Goal: Information Seeking & Learning: Find specific fact

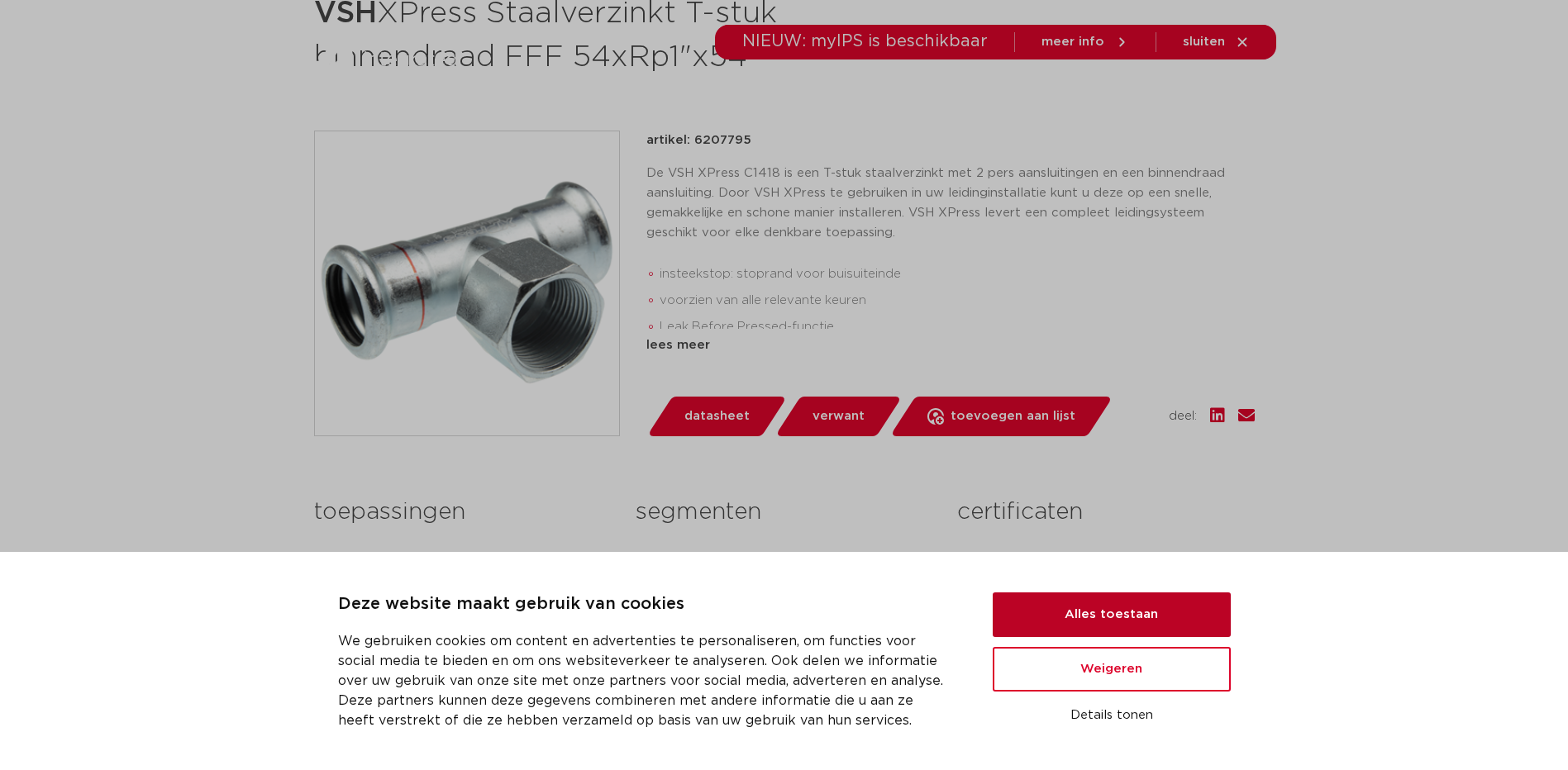
click at [1120, 610] on button "Alles toestaan" at bounding box center [1110, 614] width 238 height 45
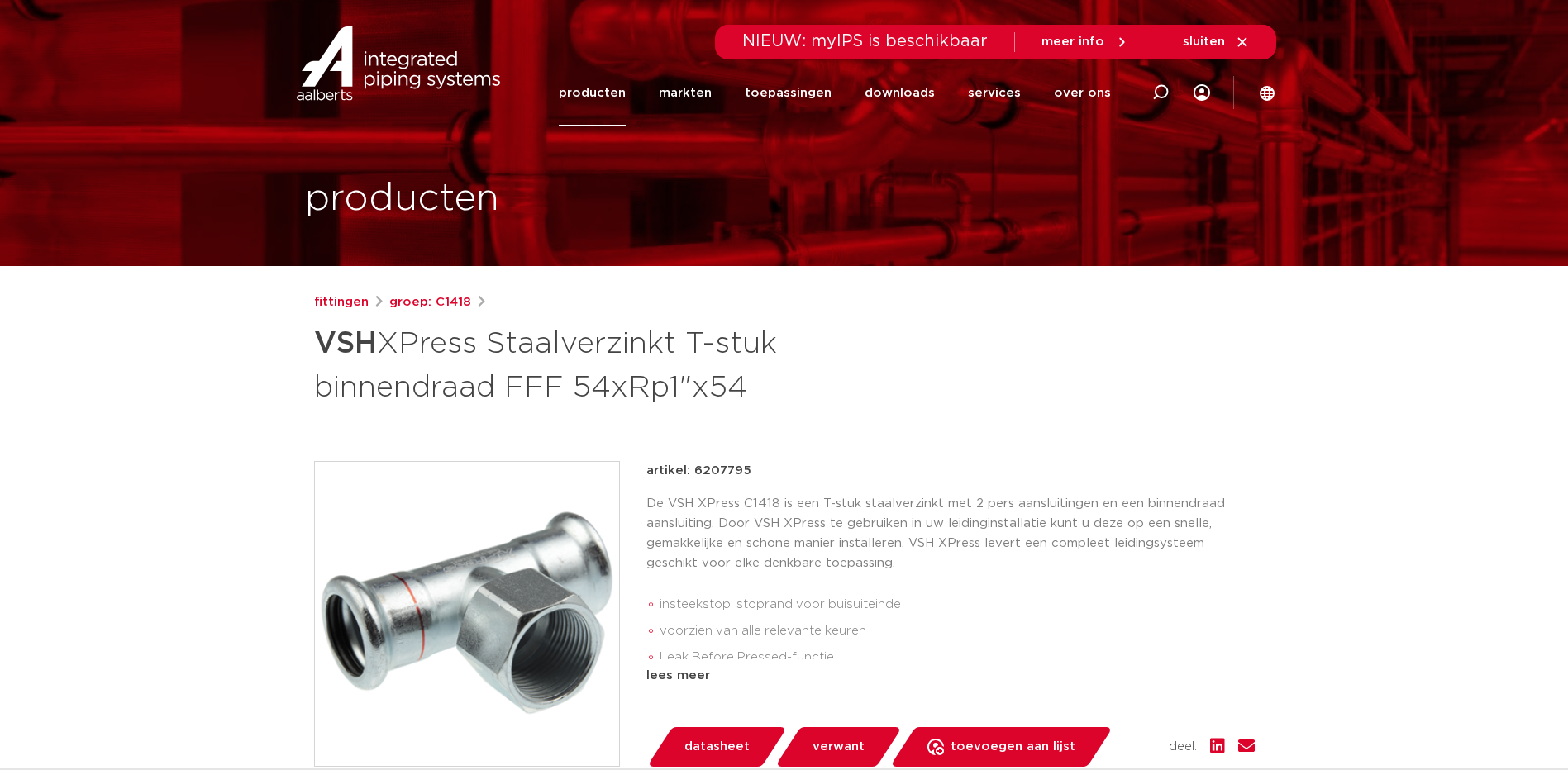
scroll to position [165, 0]
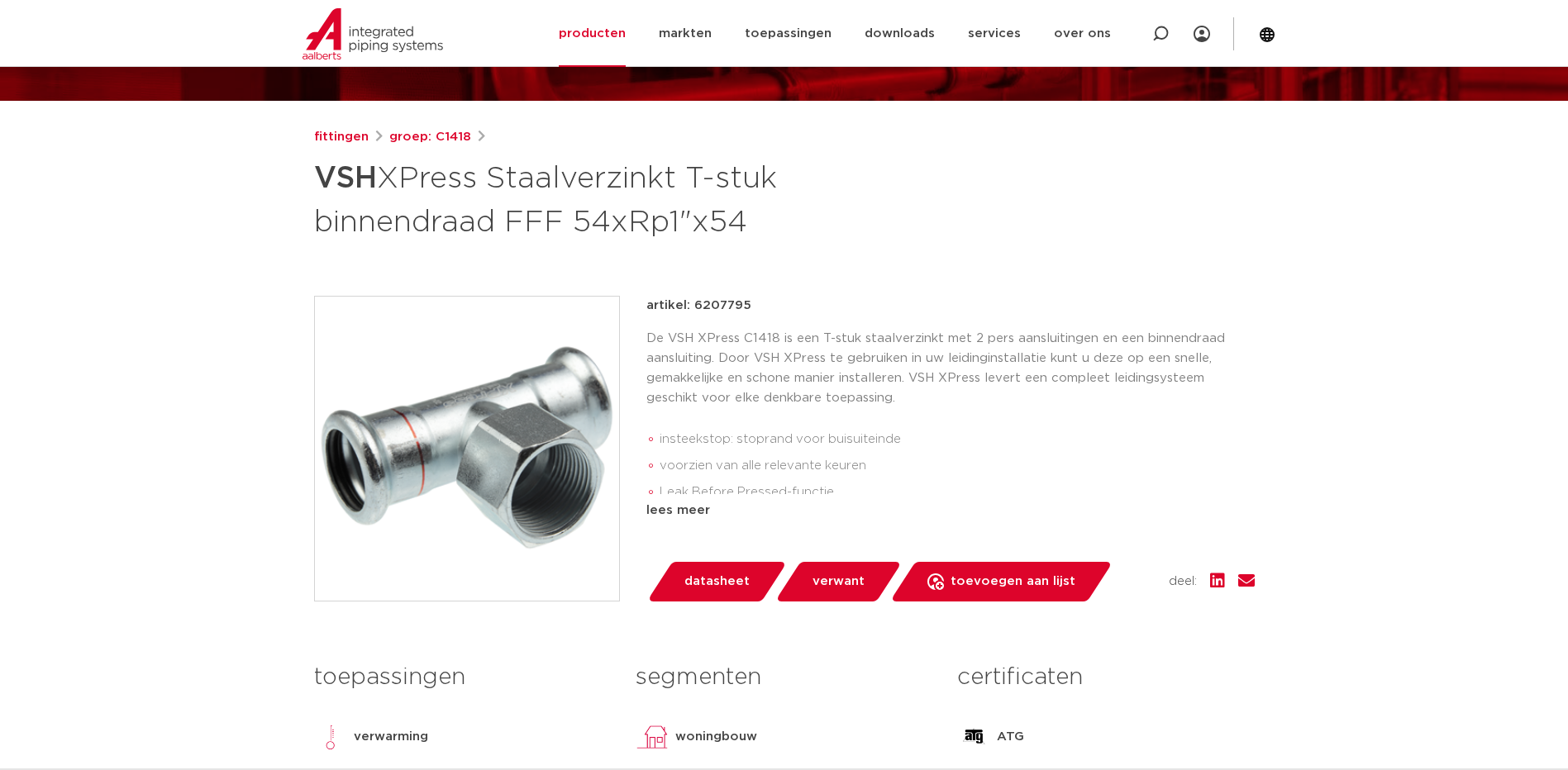
click at [834, 578] on span "verwant" at bounding box center [838, 582] width 52 height 27
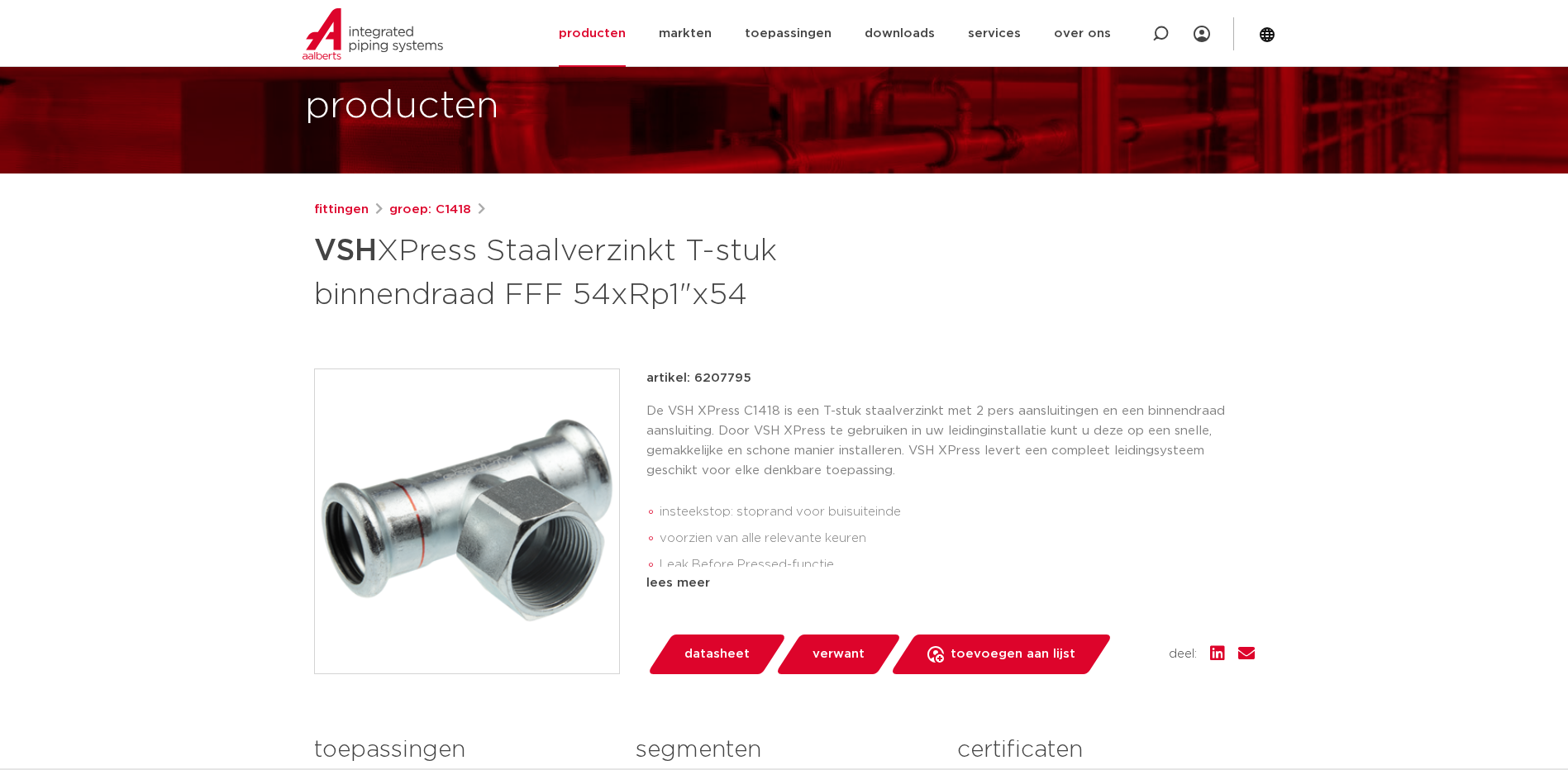
scroll to position [9, 0]
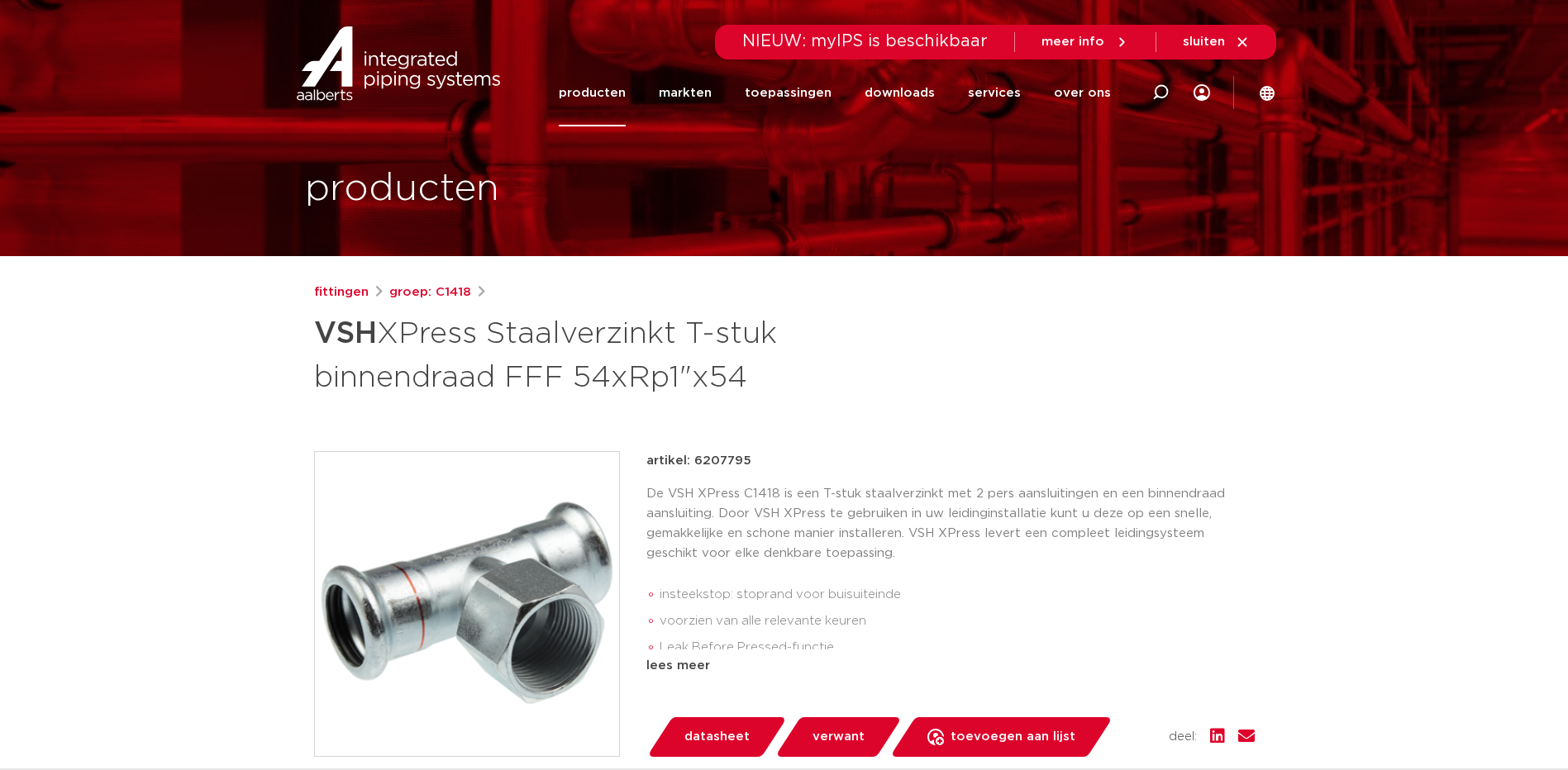
drag, startPoint x: 504, startPoint y: 377, endPoint x: 804, endPoint y: 375, distance: 300.0
click at [804, 375] on h1 "VSH XPress Staalverzinkt T-stuk binnendraad FFF 54xRp1"x54" at bounding box center [623, 353] width 621 height 89
drag, startPoint x: 804, startPoint y: 375, endPoint x: 694, endPoint y: 379, distance: 110.1
copy h1 "FFF 54xRp1"x54"
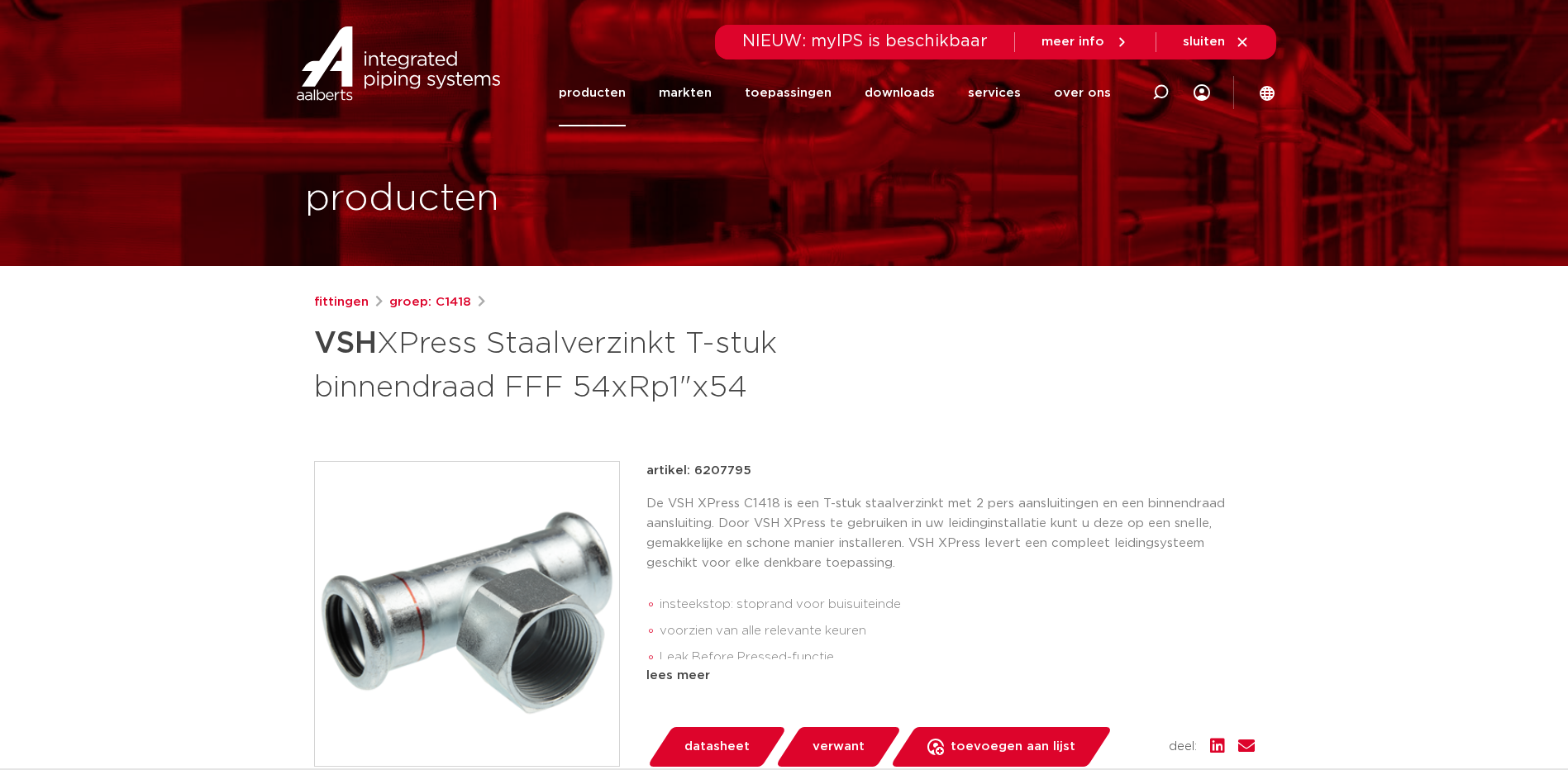
click at [617, 95] on link "producten" at bounding box center [592, 93] width 67 height 67
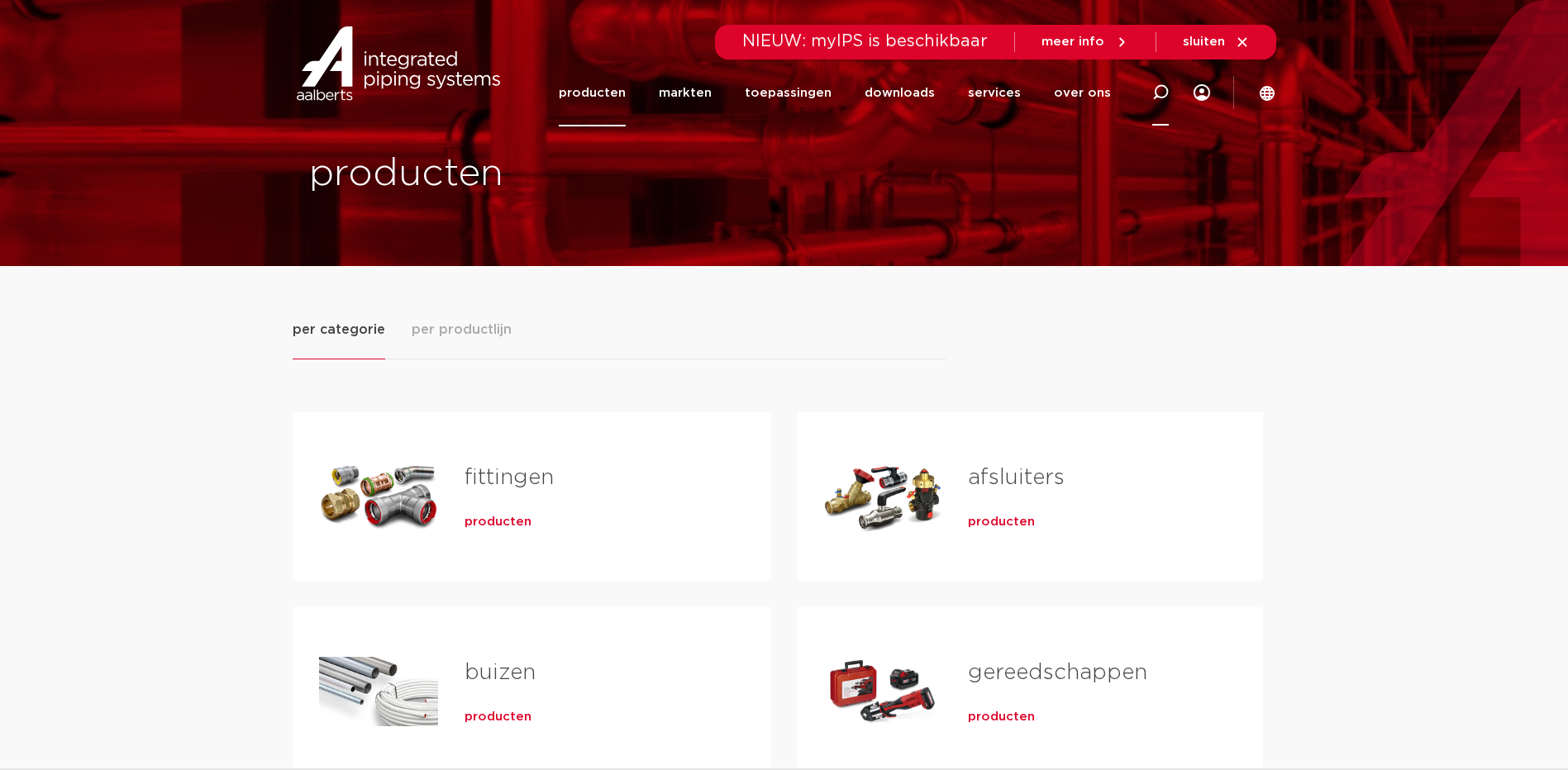
click at [1160, 92] on icon at bounding box center [1160, 92] width 16 height 16
click at [751, 83] on input "Zoeken" at bounding box center [922, 90] width 520 height 33
paste input "FFF 54xRp1"x54"
type input "FFF 76.1xRp1"x76.1"
click button "Zoeken" at bounding box center [0, 0] width 0 height 0
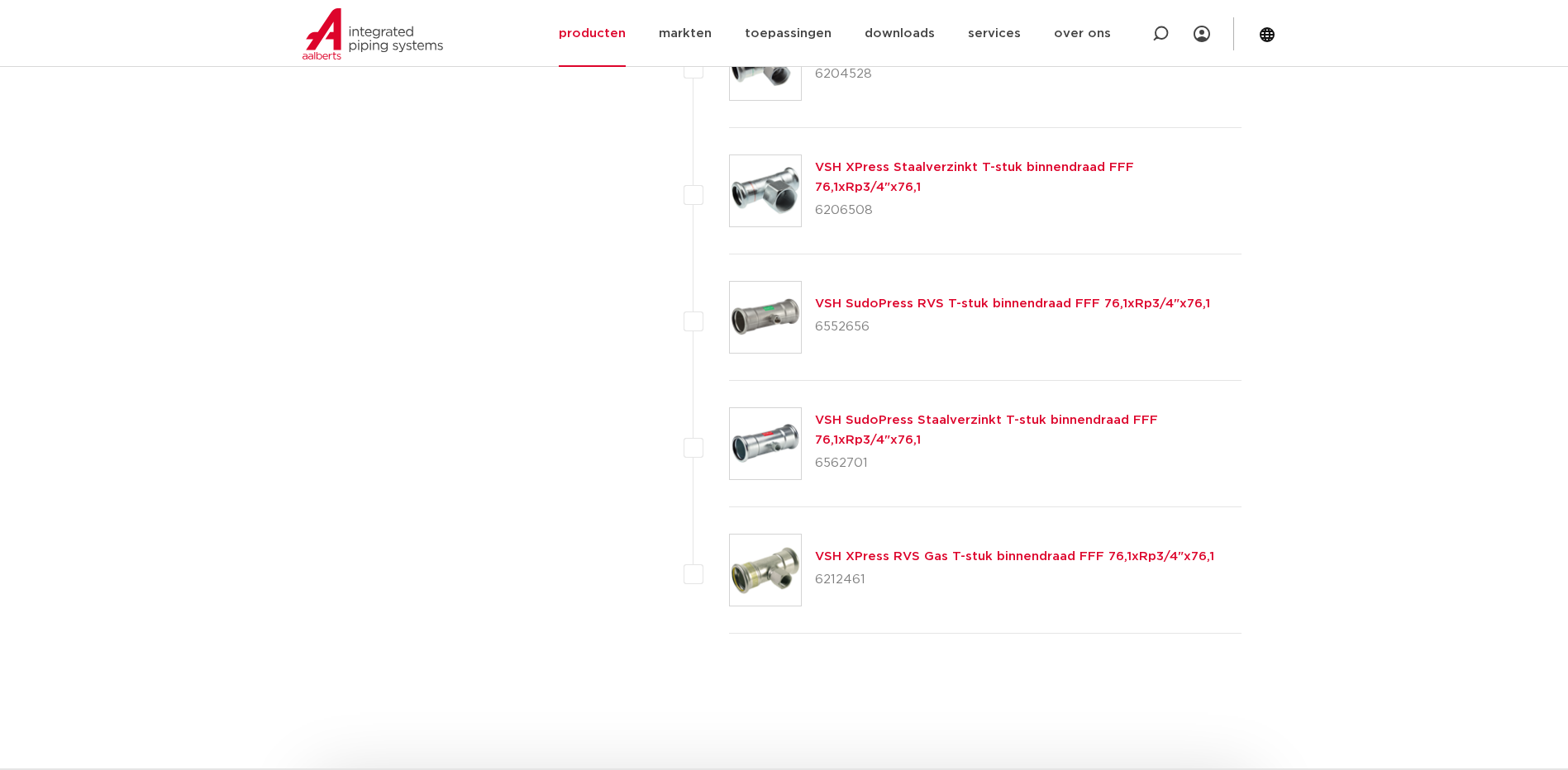
scroll to position [992, 0]
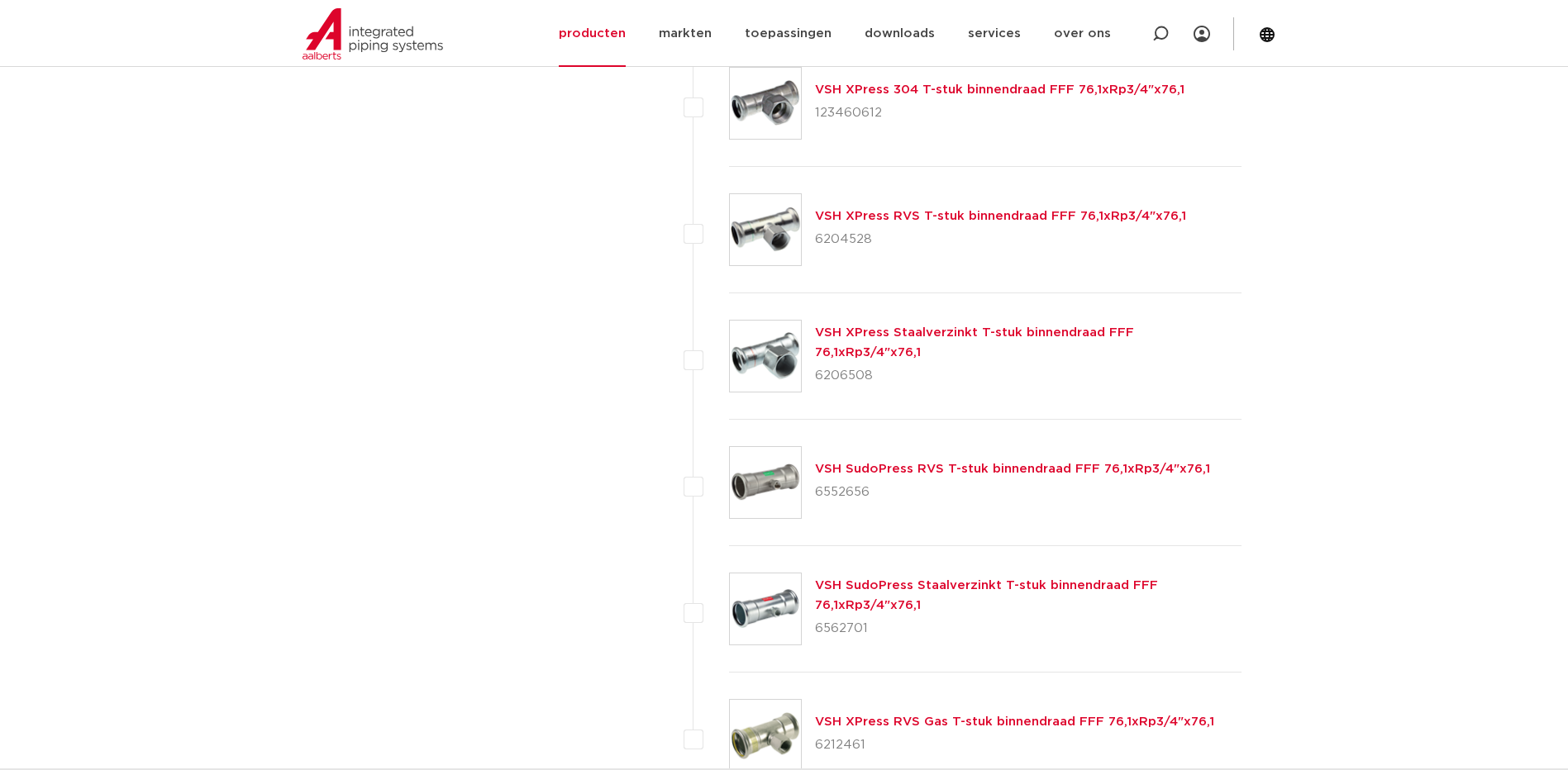
click at [989, 215] on link "VSH XPress RVS T-stuk binnendraad FFF 76,1xRp3/4"x76,1" at bounding box center [1000, 216] width 371 height 12
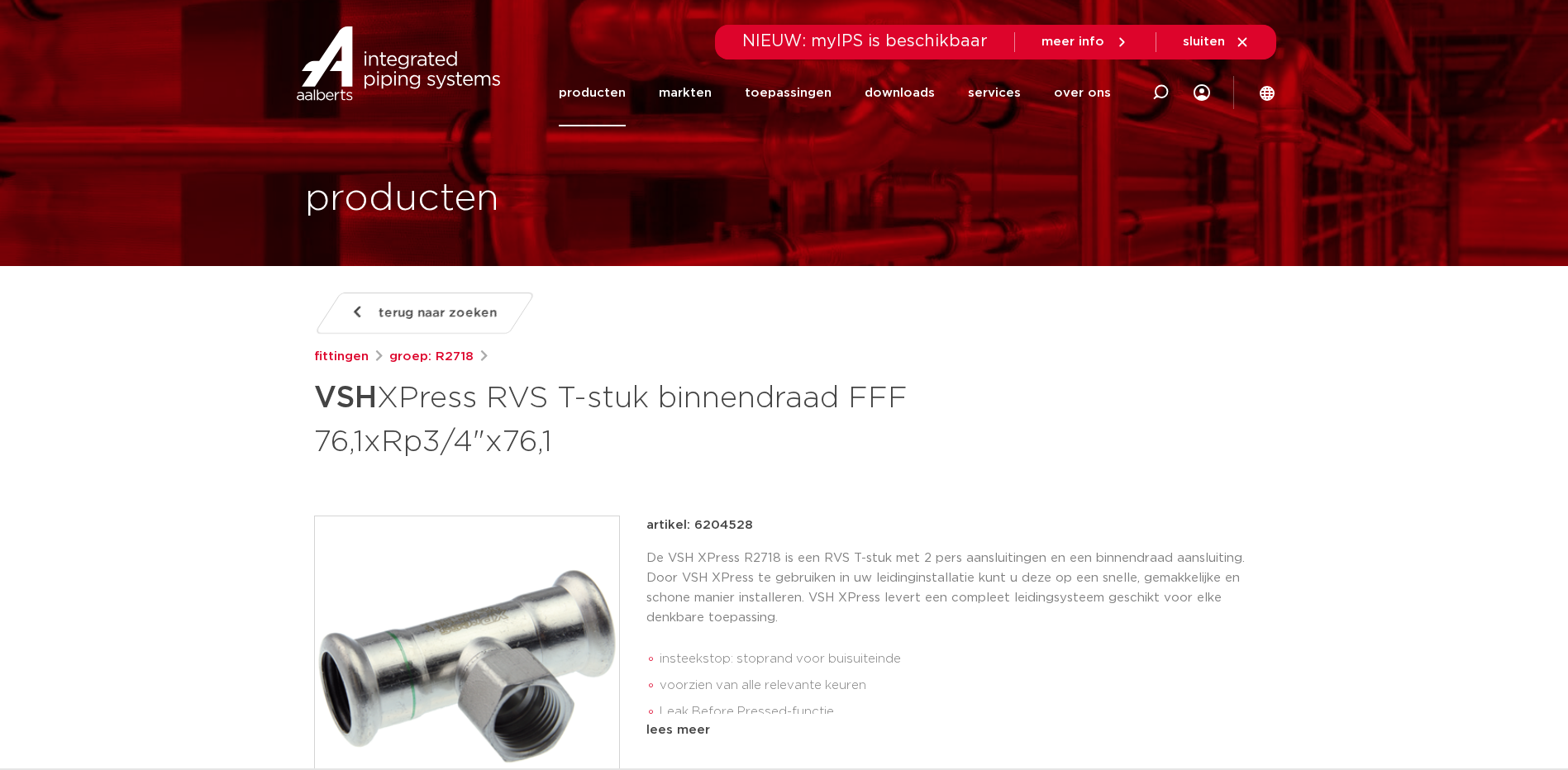
scroll to position [248, 0]
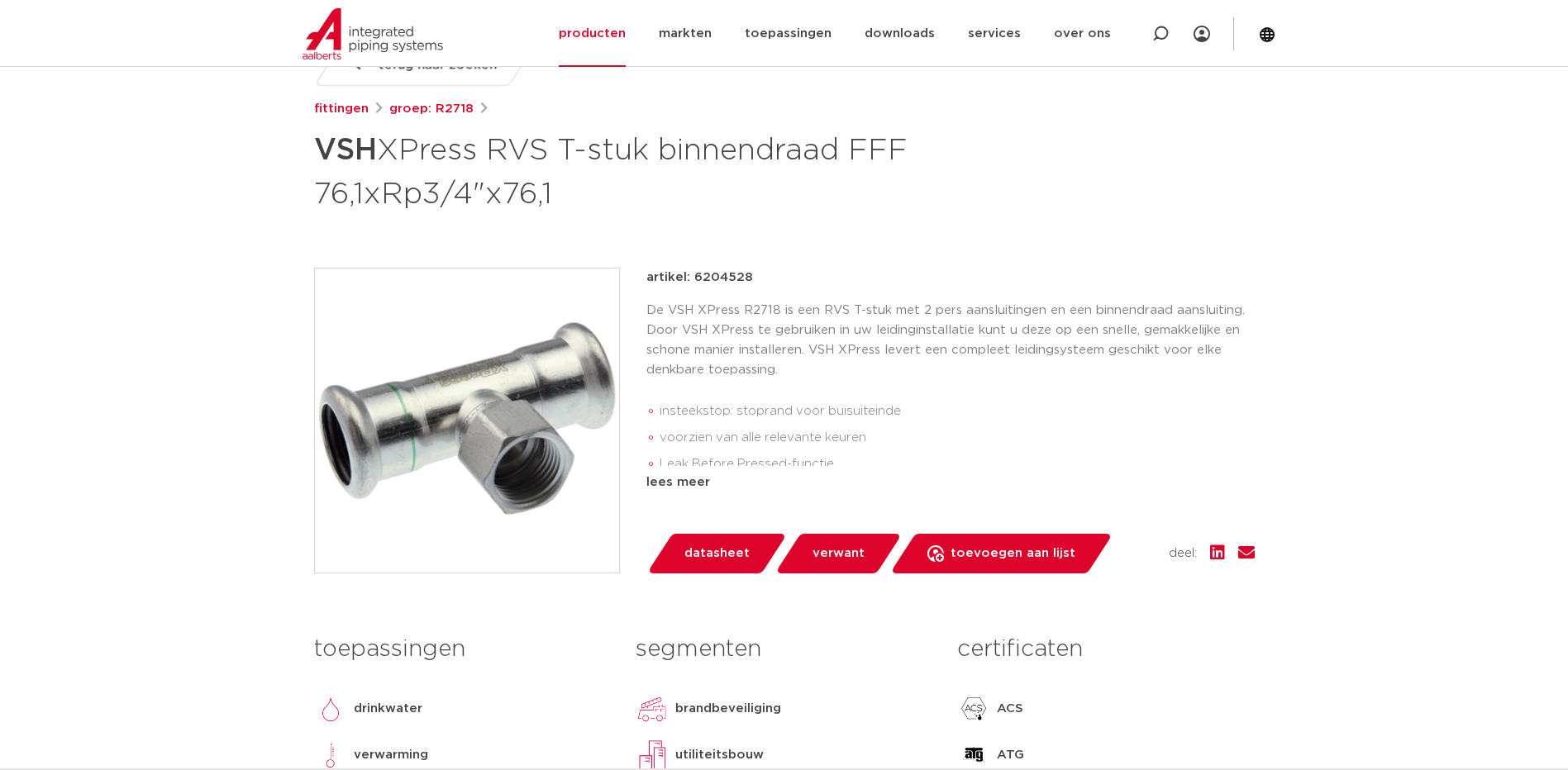
drag, startPoint x: 694, startPoint y: 278, endPoint x: 790, endPoint y: 278, distance: 96.0
click at [790, 278] on div "artikel: 6204528" at bounding box center [950, 278] width 608 height 20
drag, startPoint x: 790, startPoint y: 278, endPoint x: 732, endPoint y: 279, distance: 58.0
copy p "6204528"
